Goal: Information Seeking & Learning: Learn about a topic

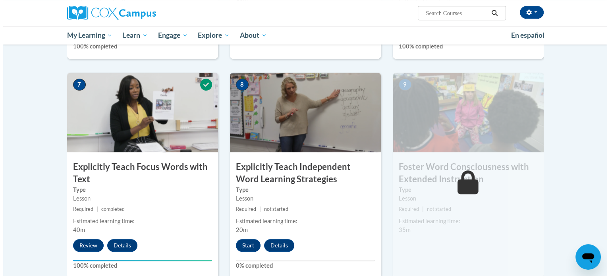
scroll to position [576, 0]
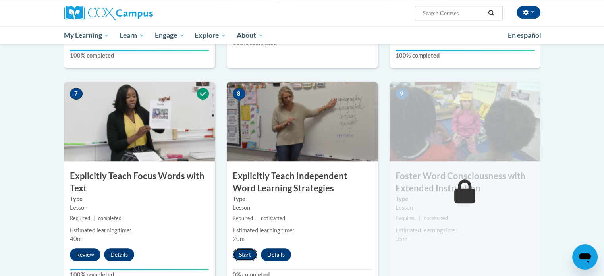
click at [246, 257] on button "Start" at bounding box center [245, 254] width 25 height 13
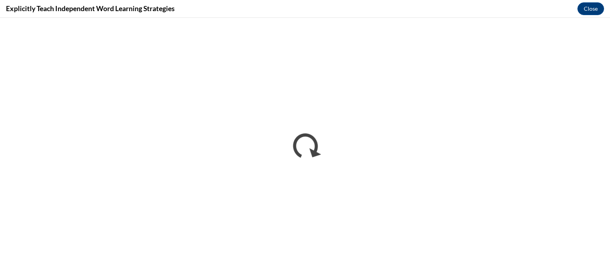
scroll to position [0, 0]
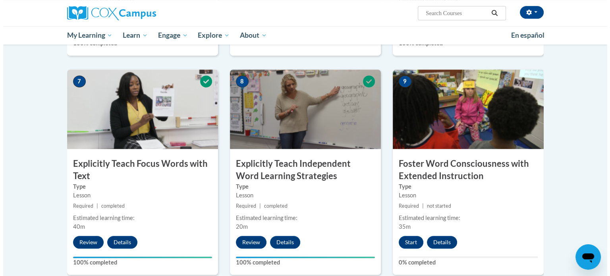
scroll to position [581, 0]
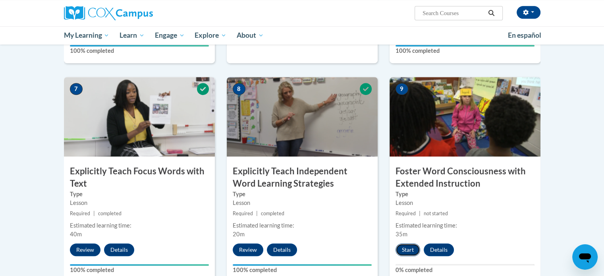
click at [409, 246] on button "Start" at bounding box center [408, 250] width 25 height 13
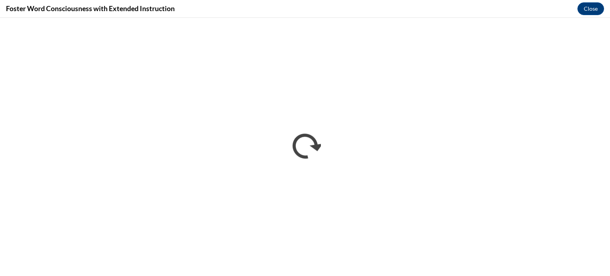
scroll to position [0, 0]
